Goal: Find contact information: Find contact information

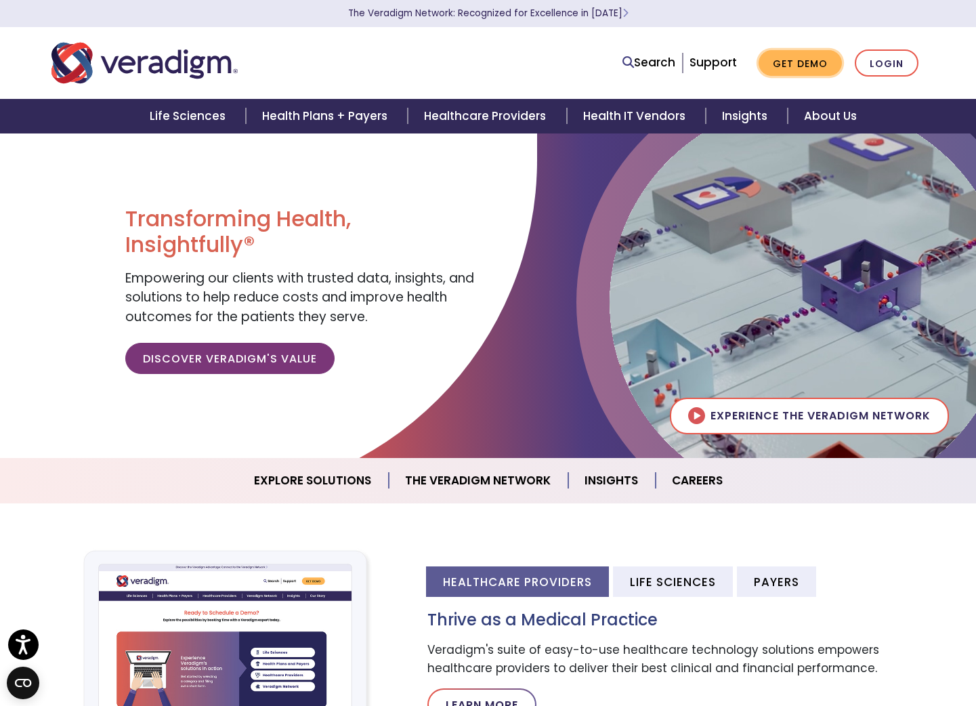
click at [793, 58] on link "Get Demo" at bounding box center [800, 63] width 83 height 26
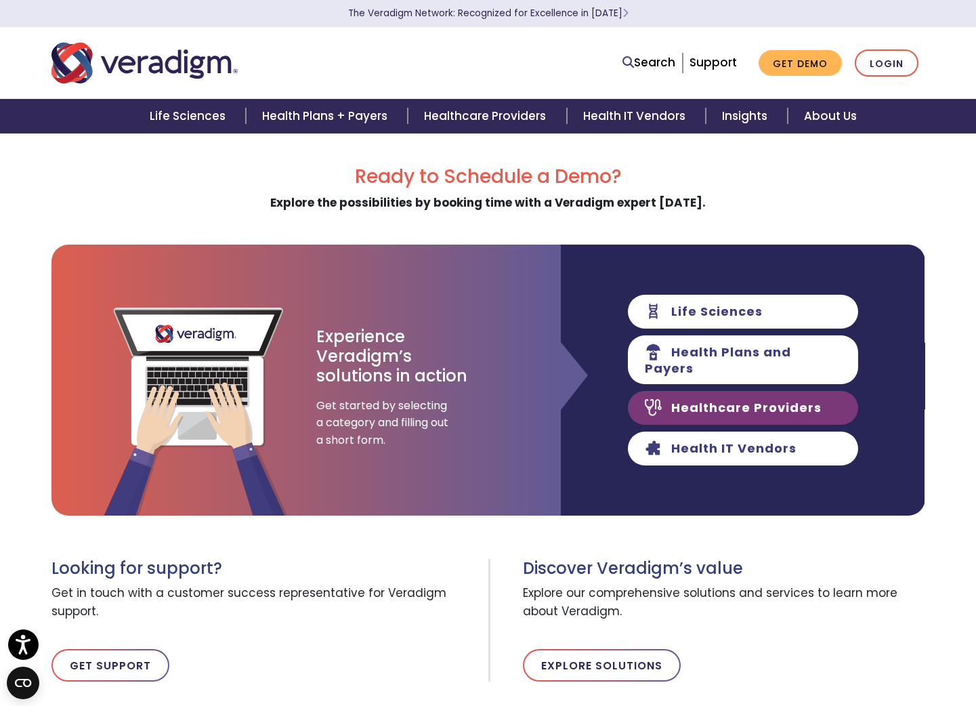
click at [727, 398] on link "Healthcare Providers" at bounding box center [743, 408] width 230 height 34
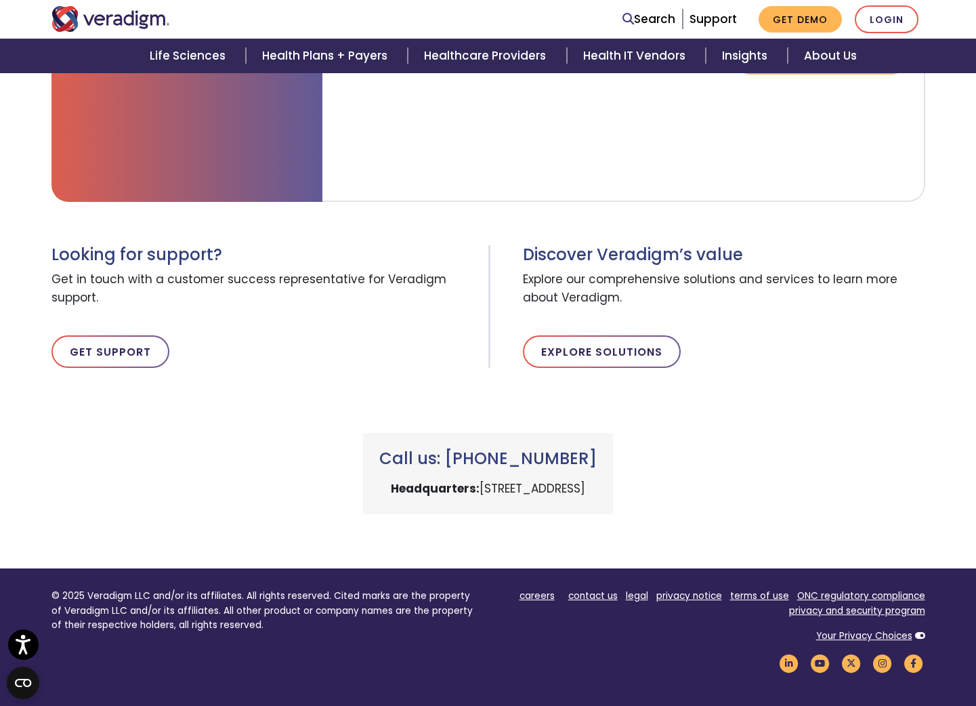
scroll to position [582, 0]
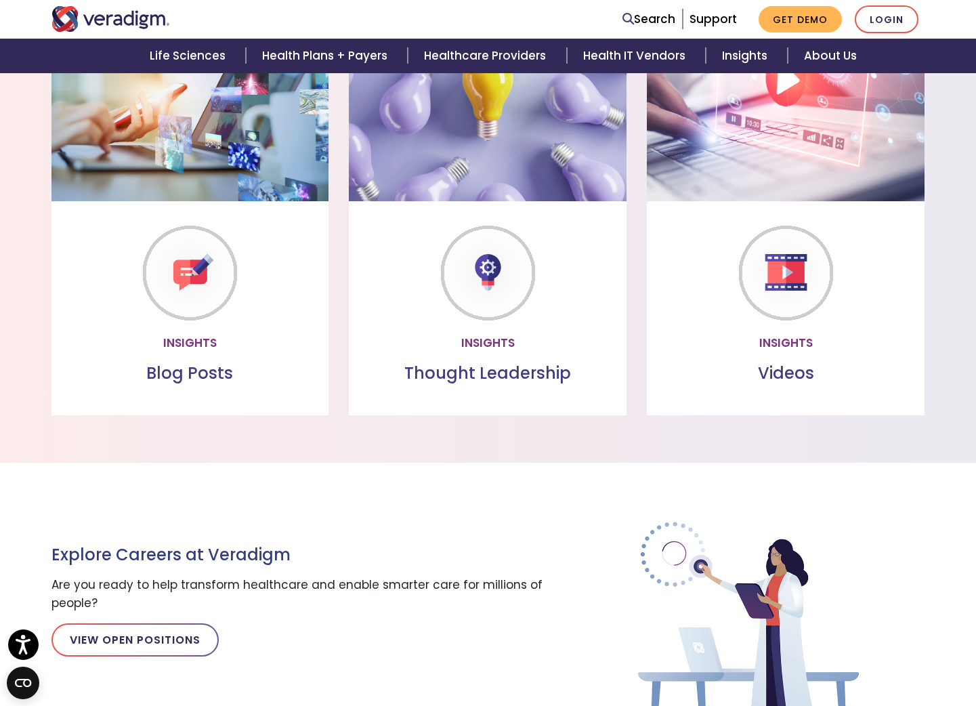
scroll to position [1713, 0]
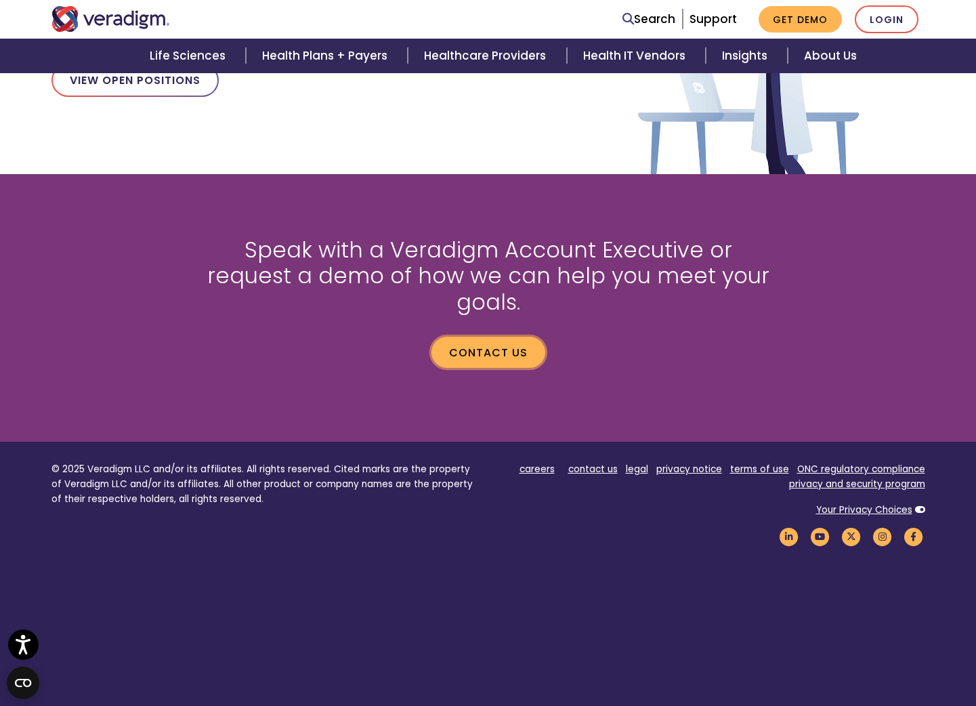
click at [494, 337] on link "Contact us" at bounding box center [488, 352] width 114 height 31
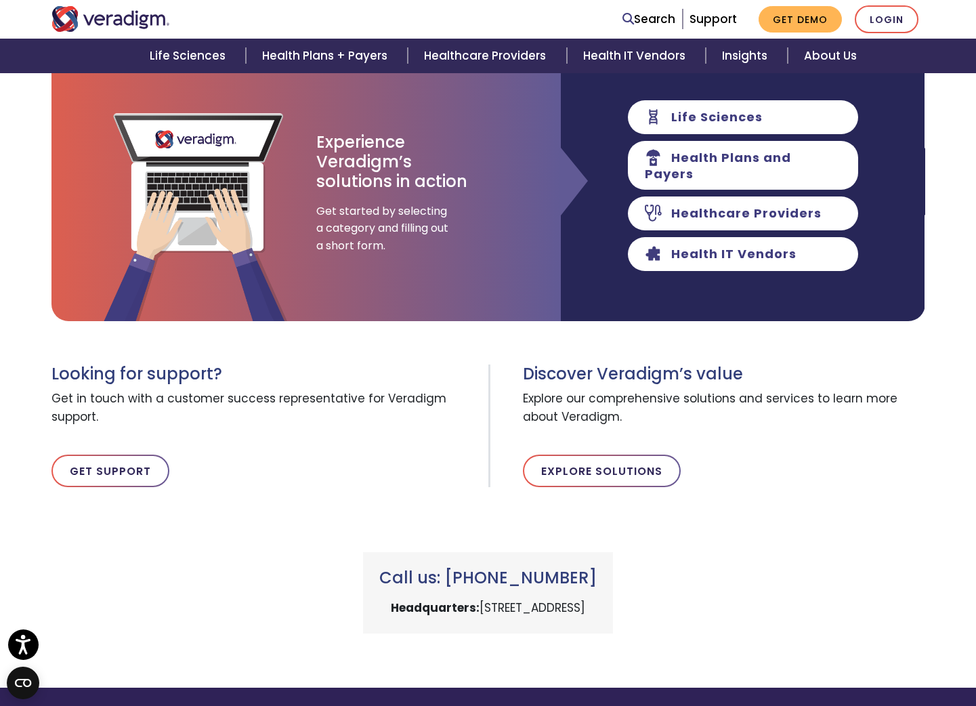
scroll to position [466, 0]
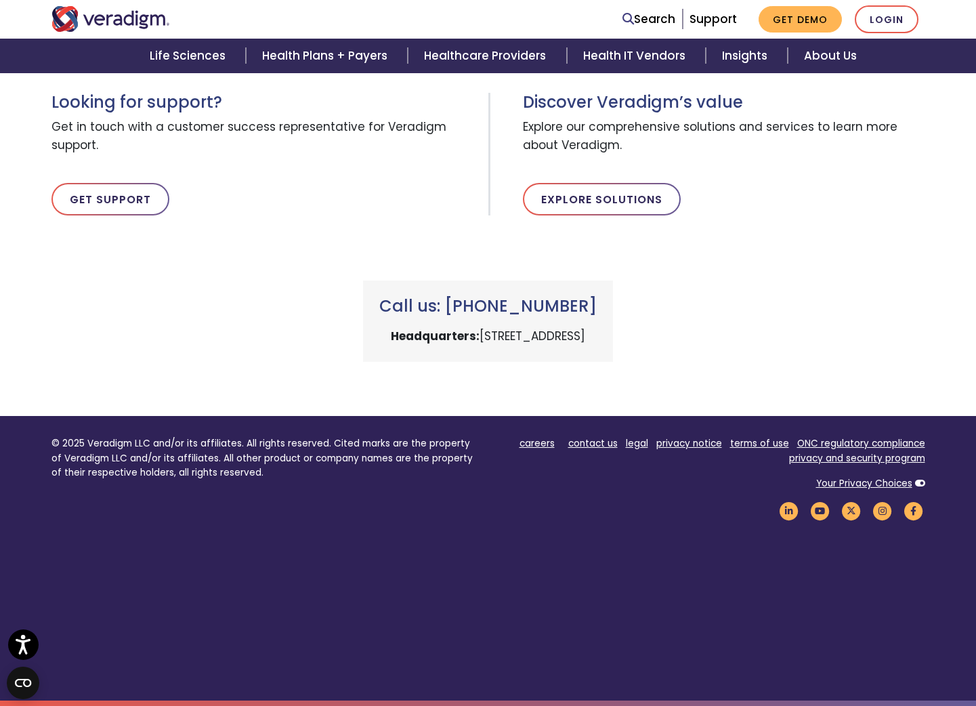
drag, startPoint x: 618, startPoint y: 302, endPoint x: 446, endPoint y: 298, distance: 172.7
click at [446, 298] on h3 "Call us: [PHONE_NUMBER]" at bounding box center [487, 307] width 217 height 20
copy h3 "+1 (800) 877-5678"
click at [497, 303] on h3 "Call us: [PHONE_NUMBER]" at bounding box center [487, 307] width 217 height 20
drag, startPoint x: 445, startPoint y: 305, endPoint x: 662, endPoint y: 302, distance: 217.4
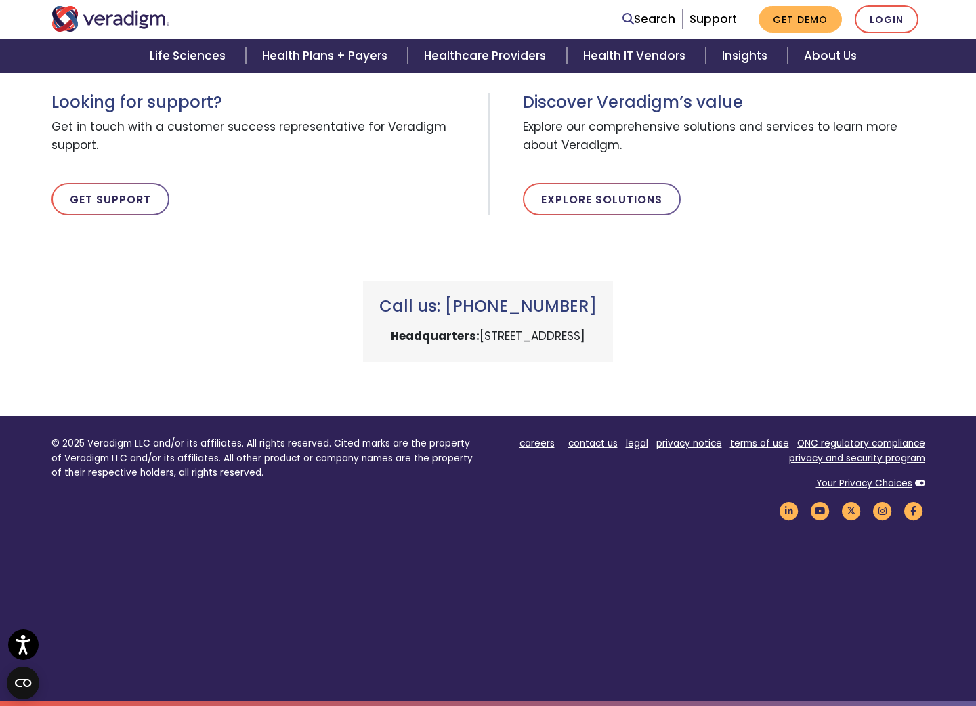
click at [597, 303] on h3 "Call us: [PHONE_NUMBER]" at bounding box center [487, 307] width 217 height 20
copy h3 "+1 (800) 877-5678"
click at [595, 442] on link "contact us" at bounding box center [592, 443] width 49 height 13
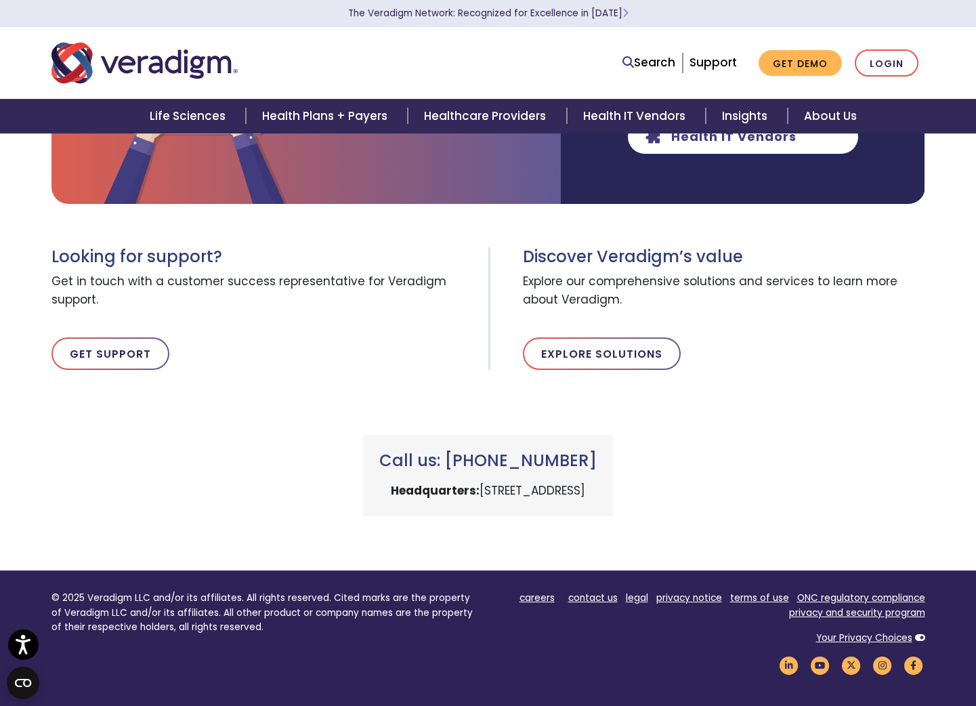
scroll to position [466, 0]
